Goal: Navigation & Orientation: Find specific page/section

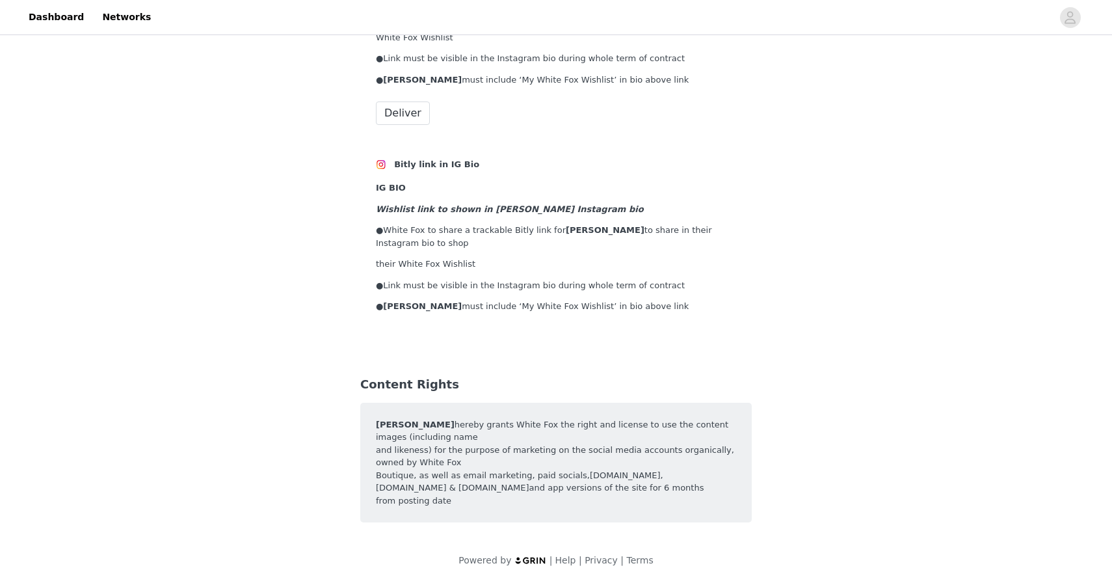
scroll to position [3586, 0]
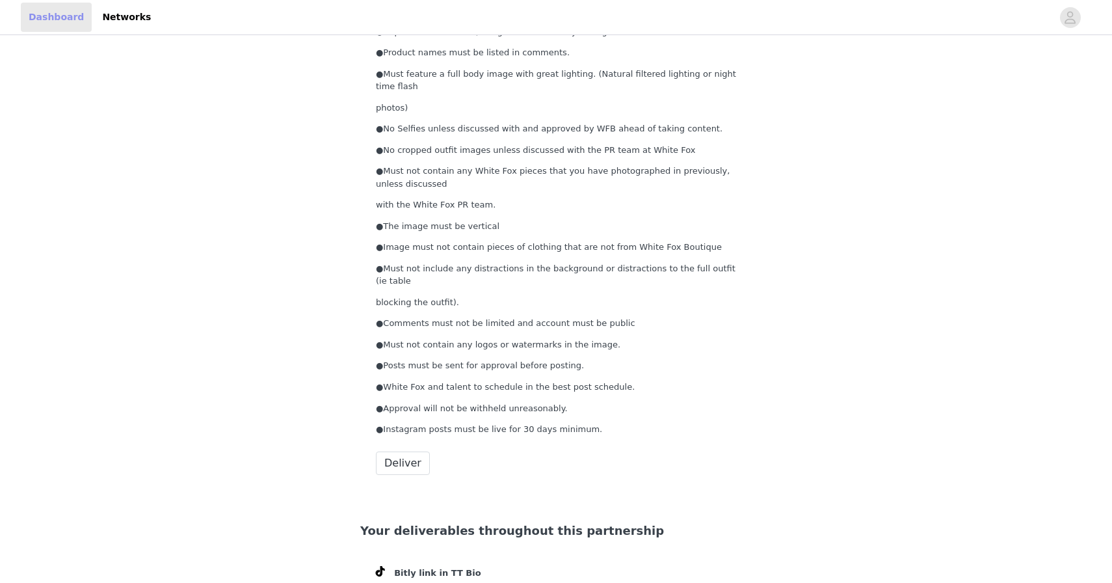
click at [47, 21] on link "Dashboard" at bounding box center [56, 17] width 71 height 29
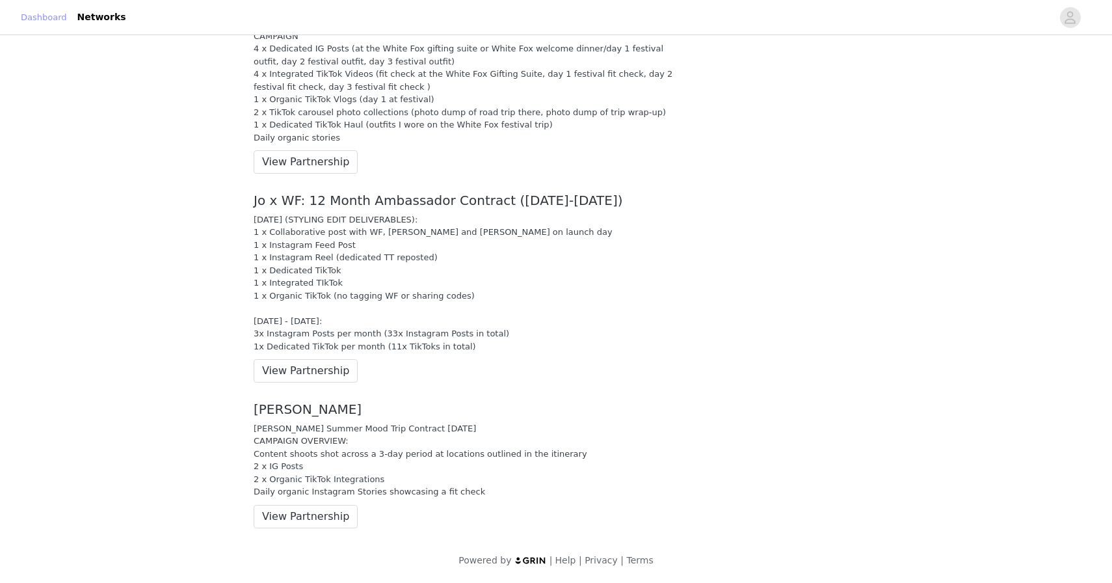
scroll to position [858, 0]
click at [133, 15] on link "Networks" at bounding box center [102, 17] width 64 height 29
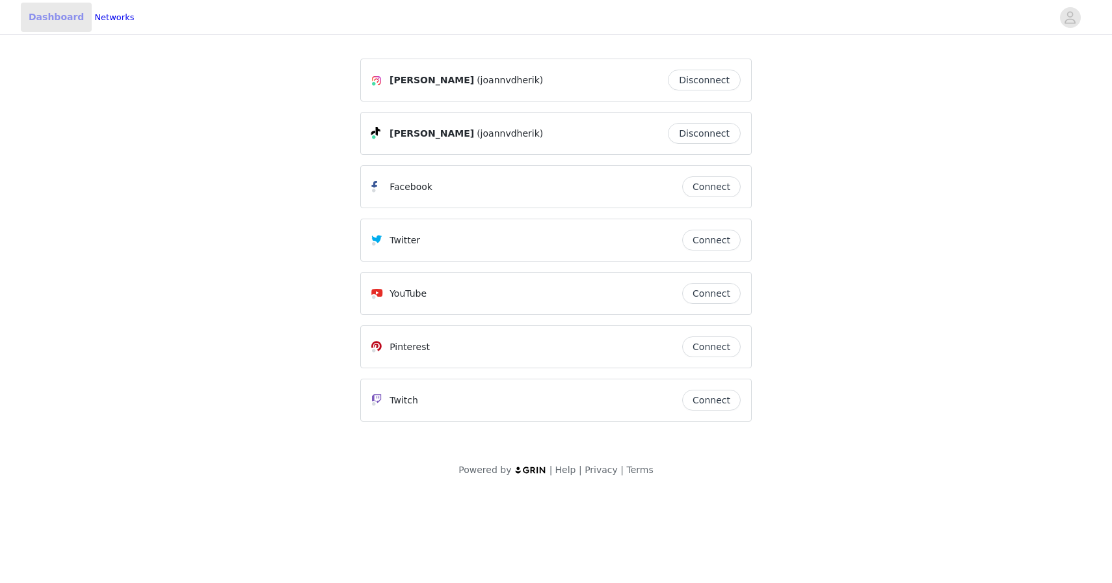
click at [45, 29] on link "Dashboard" at bounding box center [56, 17] width 71 height 29
